Goal: Information Seeking & Learning: Learn about a topic

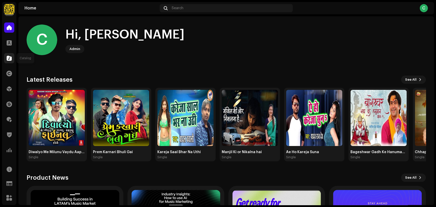
click at [8, 59] on span at bounding box center [9, 58] width 5 height 4
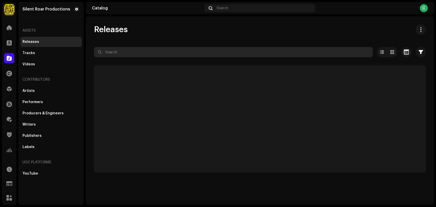
click at [136, 55] on input "text" at bounding box center [233, 52] width 279 height 10
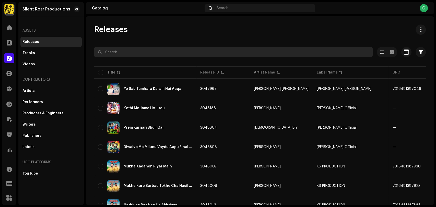
click at [145, 53] on input "text" at bounding box center [233, 52] width 279 height 10
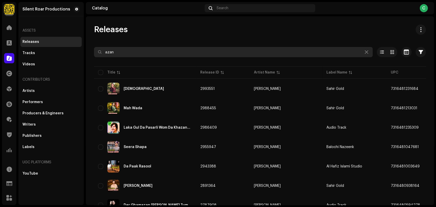
click at [145, 55] on input "azan" at bounding box center [233, 52] width 279 height 10
type input "a"
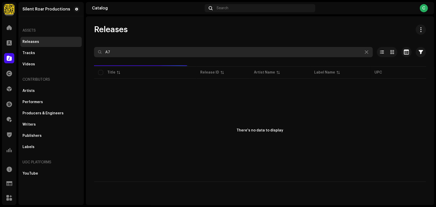
type input "A"
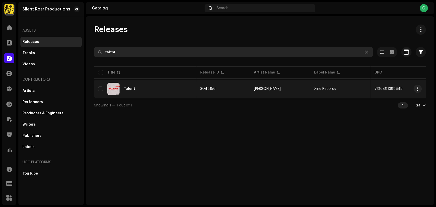
type input "talent"
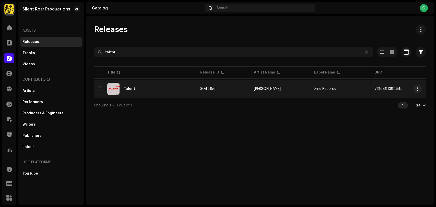
click at [129, 87] on div "Talent" at bounding box center [130, 89] width 12 height 4
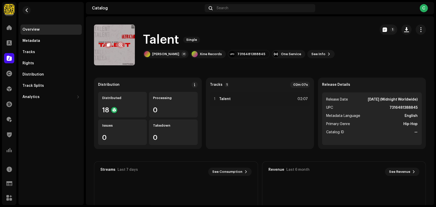
click at [117, 48] on div at bounding box center [114, 45] width 20 height 8
click at [119, 62] on re-a-cover at bounding box center [114, 45] width 41 height 41
click at [122, 47] on button "button" at bounding box center [121, 45] width 8 height 8
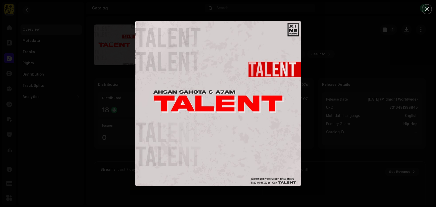
click at [352, 68] on div at bounding box center [218, 103] width 436 height 207
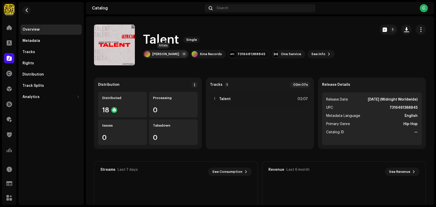
click at [171, 54] on div "[PERSON_NAME]" at bounding box center [165, 54] width 27 height 4
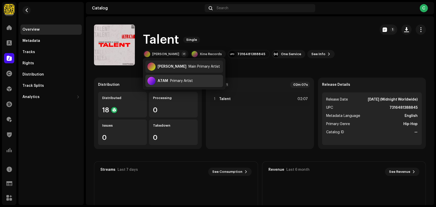
click at [172, 80] on div "Primary Artist" at bounding box center [181, 81] width 23 height 4
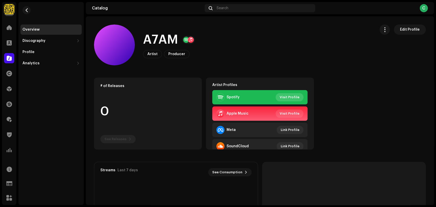
click at [292, 96] on span "Visit Profile" at bounding box center [290, 97] width 20 height 10
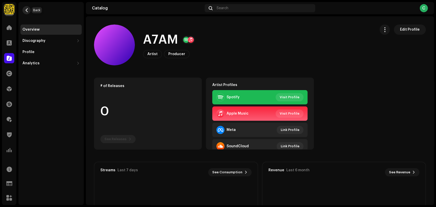
click at [29, 10] on button "button" at bounding box center [26, 10] width 8 height 8
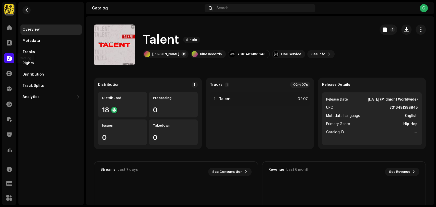
click at [11, 60] on span at bounding box center [9, 58] width 5 height 4
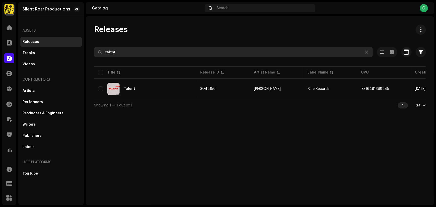
click at [127, 55] on input "talent" at bounding box center [233, 52] width 279 height 10
type input "t"
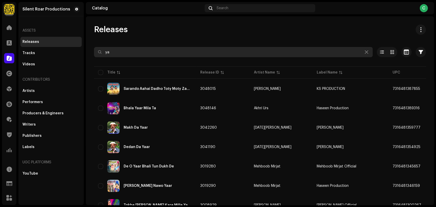
type input "y"
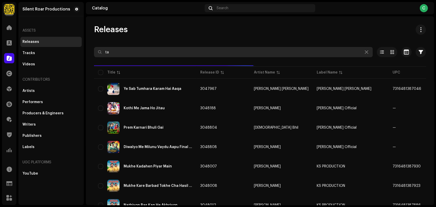
type input "t"
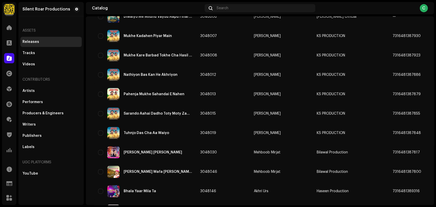
scroll to position [170, 0]
